Goal: Find specific fact: Find specific fact

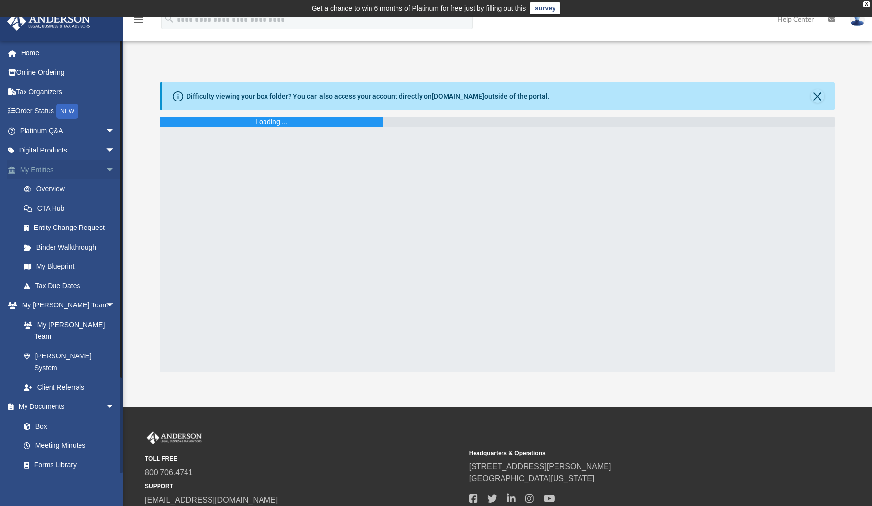
click at [45, 164] on link "My Entities arrow_drop_down" at bounding box center [68, 170] width 123 height 20
click at [106, 168] on span "arrow_drop_down" at bounding box center [116, 170] width 20 height 20
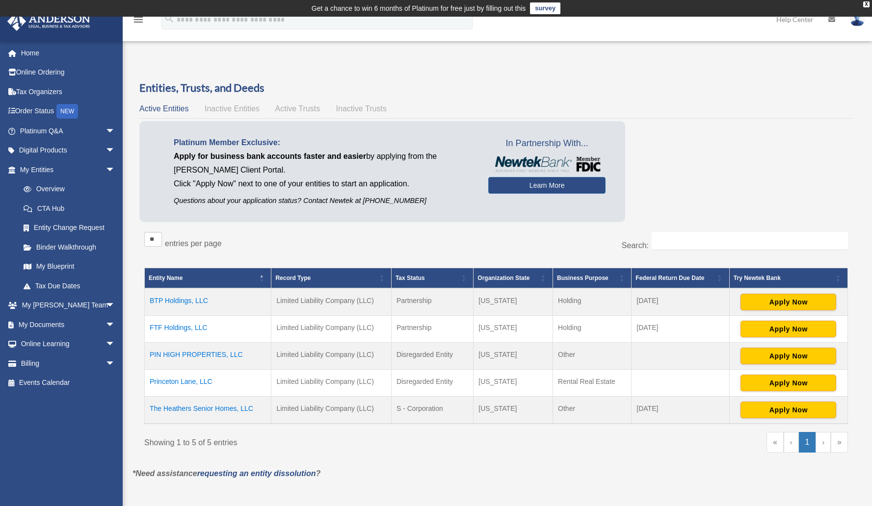
click at [209, 353] on td "PIN HIGH PROPERTIES, LLC" at bounding box center [208, 356] width 127 height 27
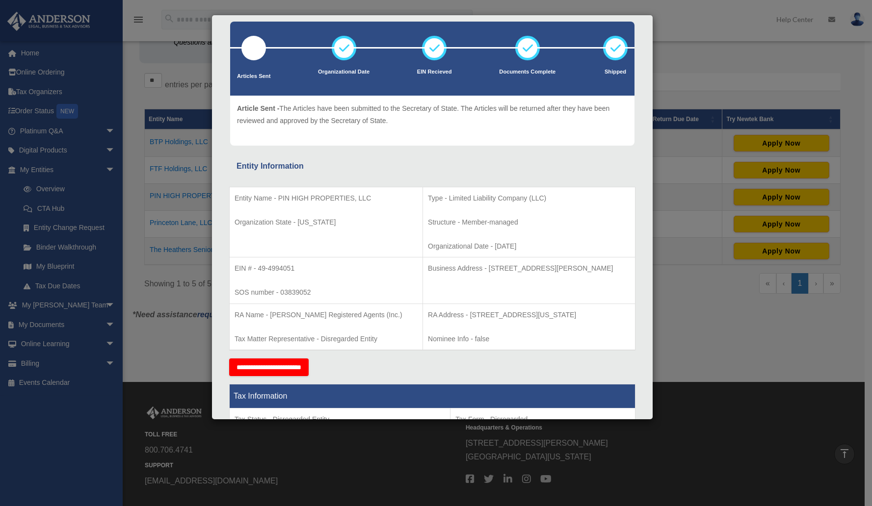
scroll to position [101, 0]
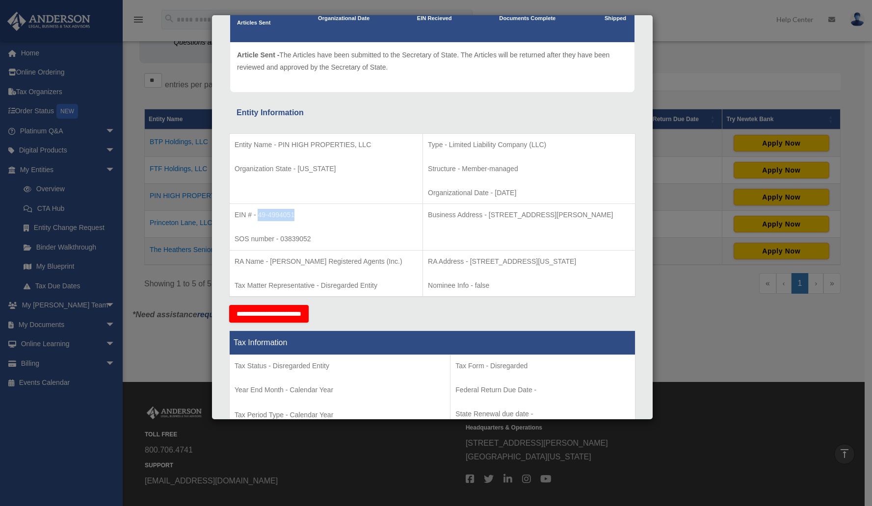
drag, startPoint x: 307, startPoint y: 217, endPoint x: 260, endPoint y: 216, distance: 47.1
click at [260, 216] on p "EIN # - 49-4994051" at bounding box center [326, 215] width 183 height 12
copy p "49-4994051"
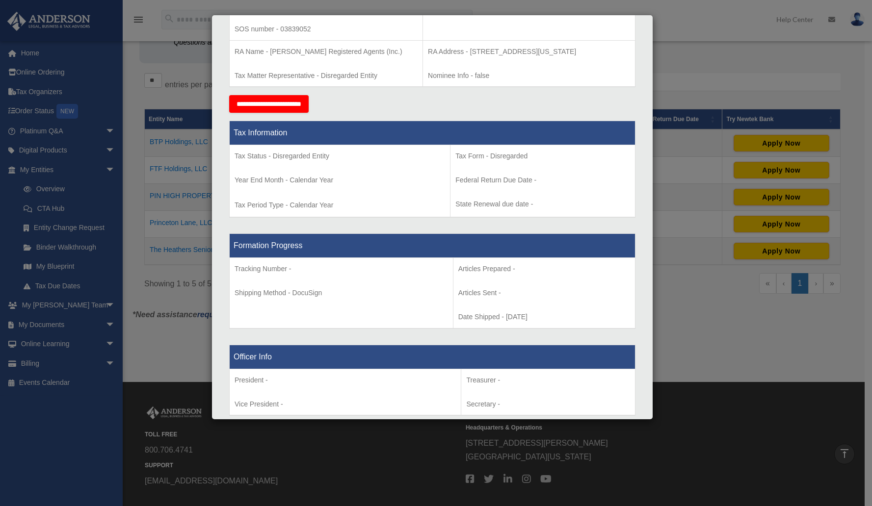
scroll to position [0, 0]
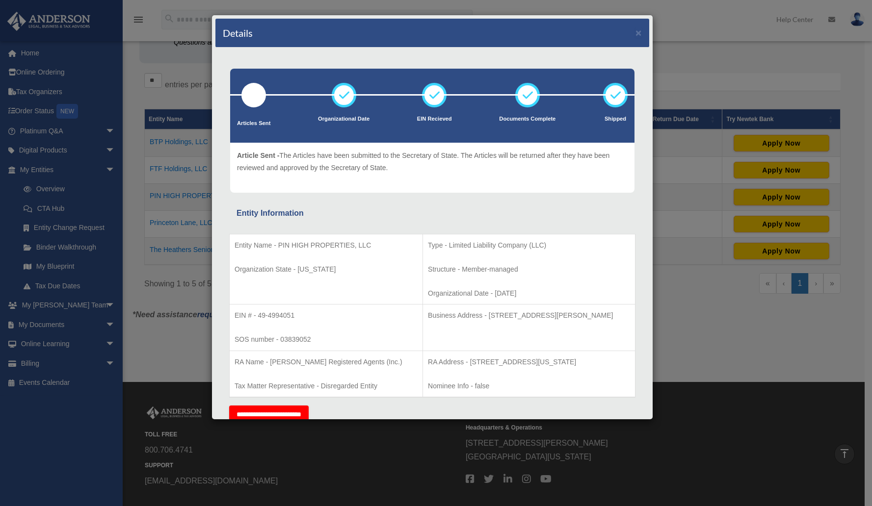
click at [203, 297] on div "Details × Articles Sent Organizational Date" at bounding box center [436, 253] width 872 height 506
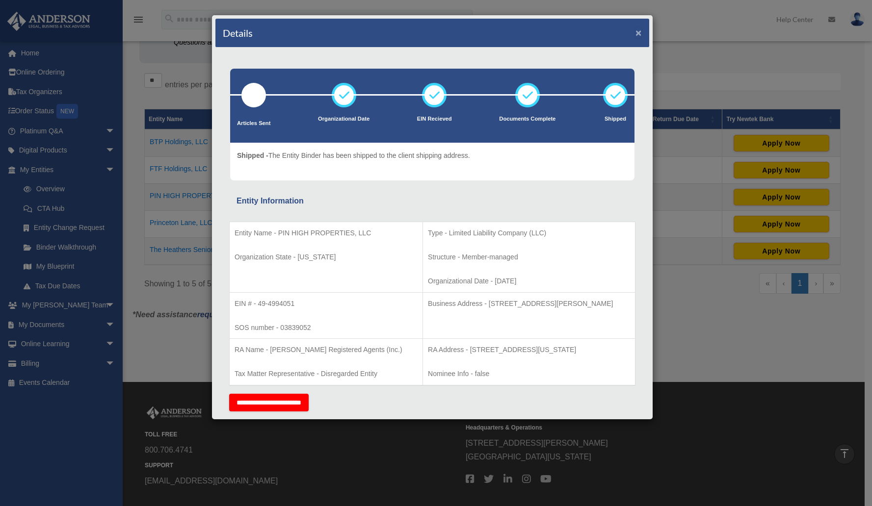
click at [636, 32] on button "×" at bounding box center [639, 32] width 6 height 10
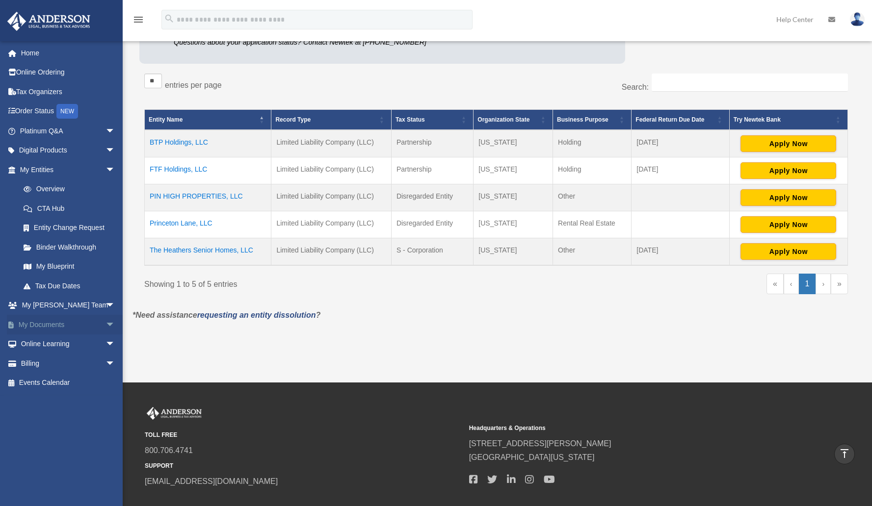
click at [56, 325] on link "My Documents arrow_drop_down" at bounding box center [68, 325] width 123 height 20
